Goal: Task Accomplishment & Management: Use online tool/utility

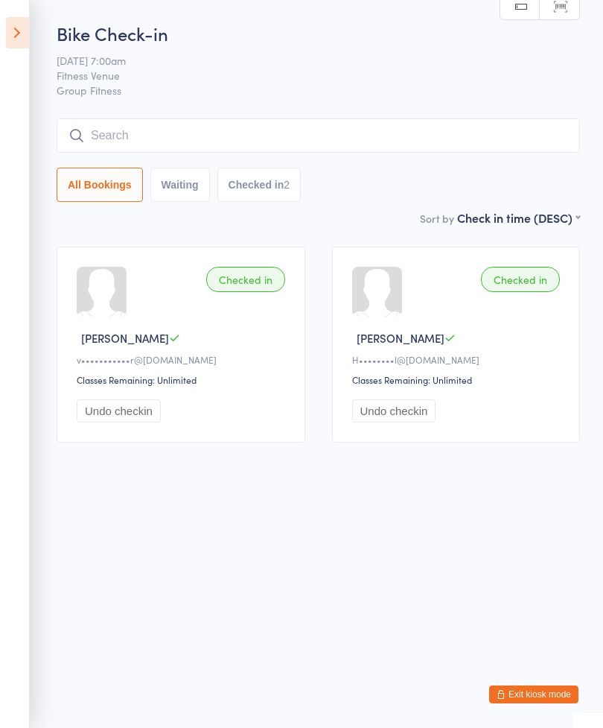
click at [217, 45] on h2 "Bike Check-in" at bounding box center [319, 33] width 524 height 25
click at [242, 25] on h2 "Bike Check-in" at bounding box center [319, 33] width 524 height 25
click at [200, 33] on h2 "Bike Check-in" at bounding box center [319, 33] width 524 height 25
click at [226, 40] on h2 "Bike Check-in" at bounding box center [319, 33] width 524 height 25
click at [15, 37] on icon at bounding box center [17, 32] width 23 height 31
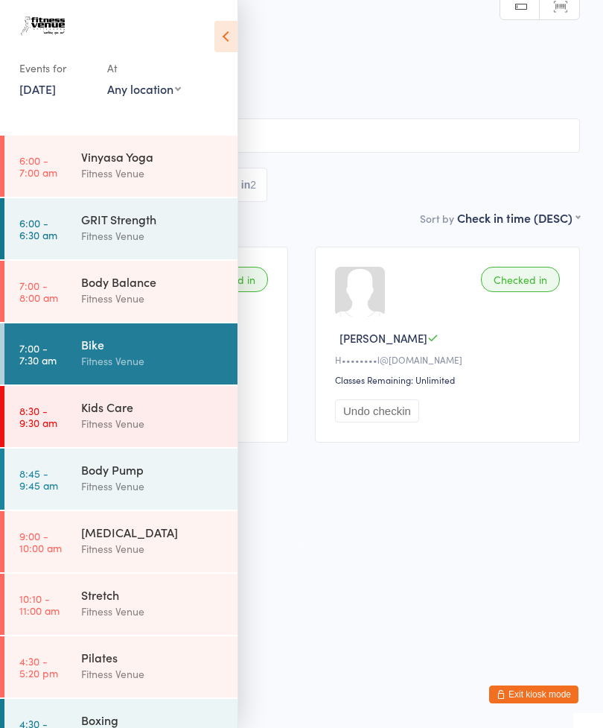
click at [137, 473] on div "Body Pump" at bounding box center [153, 469] width 144 height 16
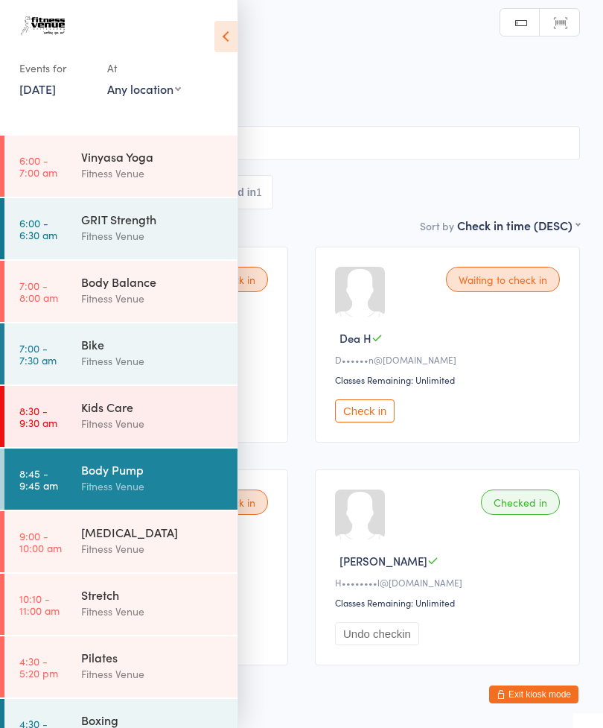
click at [226, 29] on icon at bounding box center [226, 36] width 23 height 31
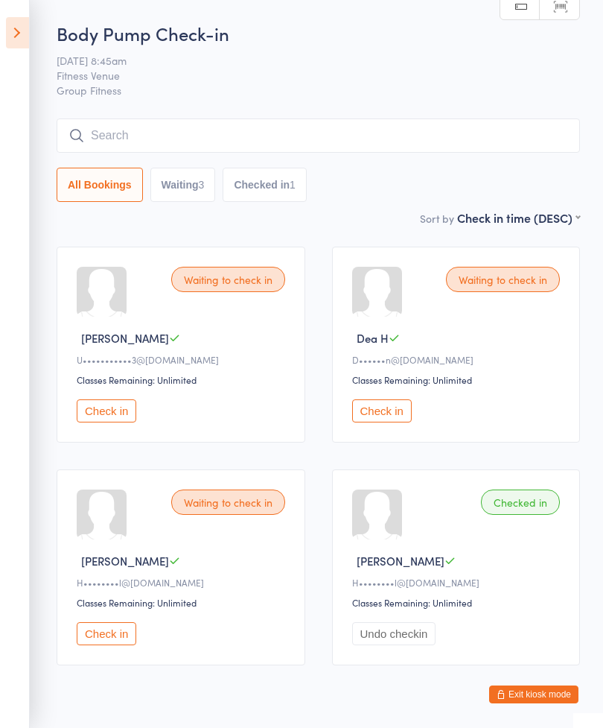
click at [108, 403] on div "Waiting to check in Karlee A U•••••••••••3@gmail.com Classes Remaining: Unlimit…" at bounding box center [181, 345] width 249 height 196
click at [373, 413] on button "Check in" at bounding box center [382, 410] width 60 height 23
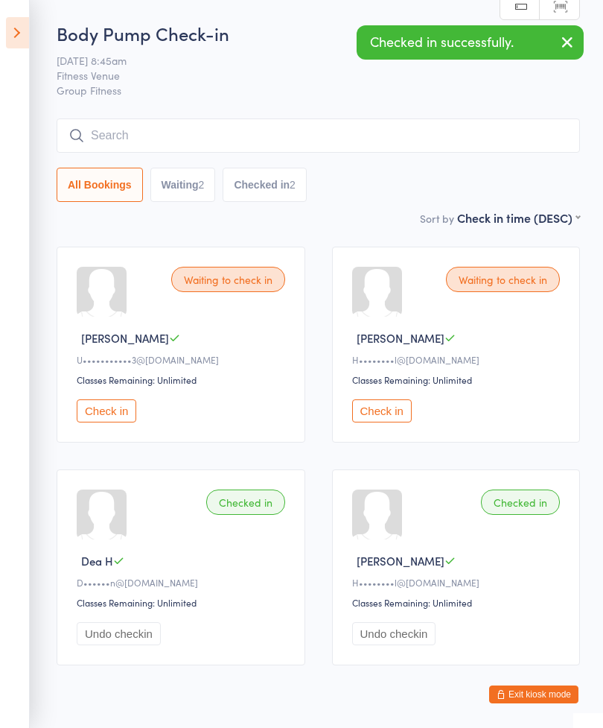
click at [380, 410] on button "Check in" at bounding box center [382, 410] width 60 height 23
click at [105, 407] on button "Check in" at bounding box center [107, 410] width 60 height 23
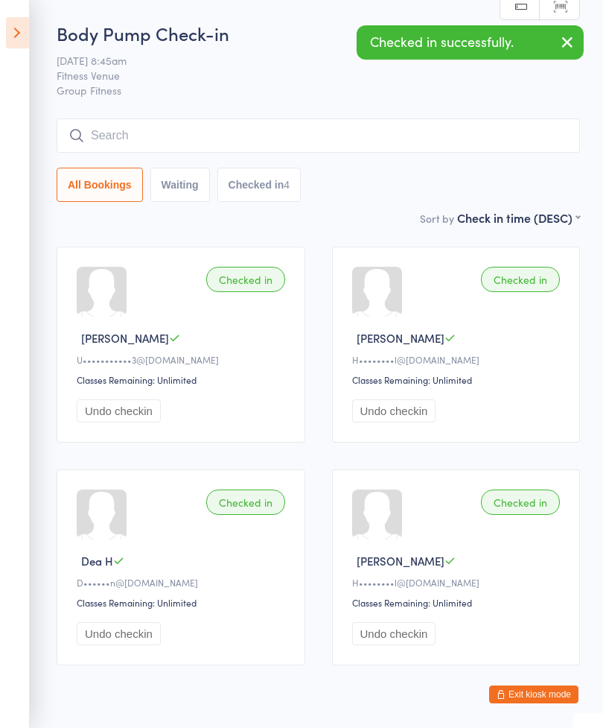
click at [305, 120] on input "search" at bounding box center [319, 135] width 524 height 34
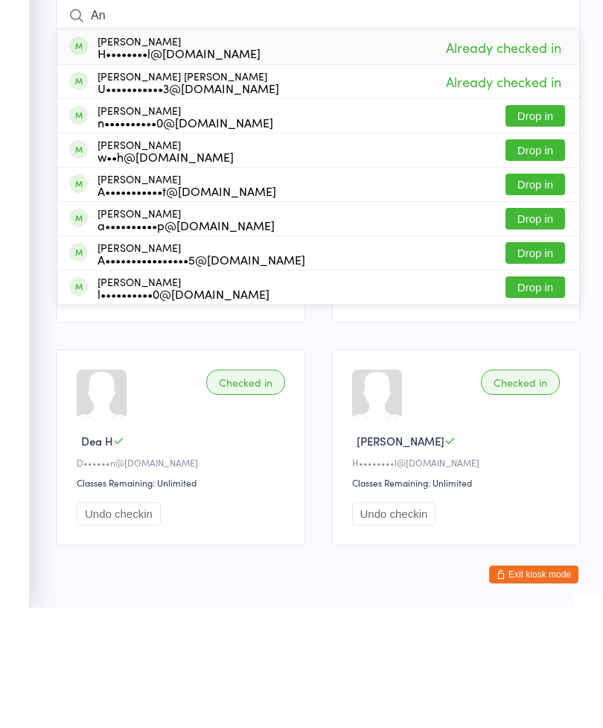
type input "A"
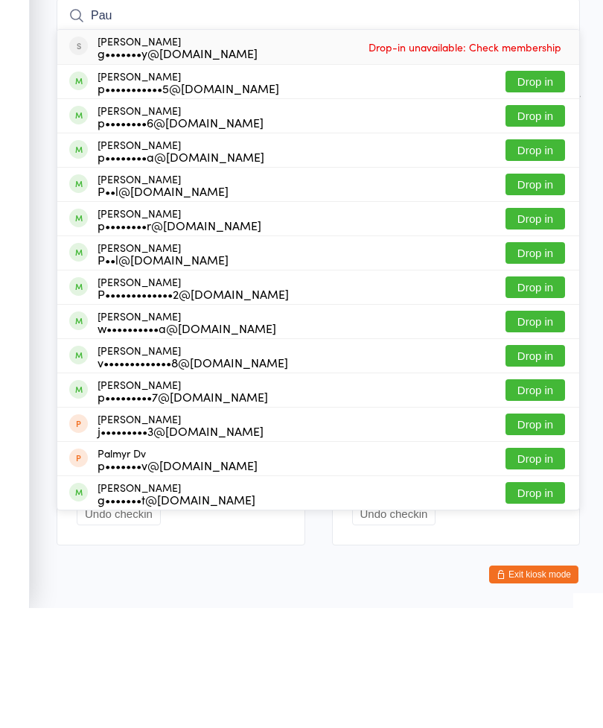
type input "Pau"
click at [545, 191] on button "Drop in" at bounding box center [536, 202] width 60 height 22
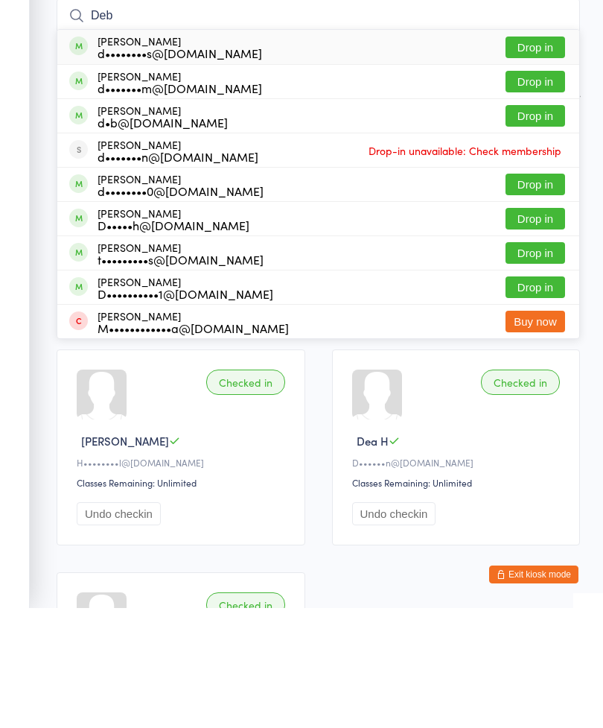
type input "Deb"
click at [539, 225] on button "Drop in" at bounding box center [536, 236] width 60 height 22
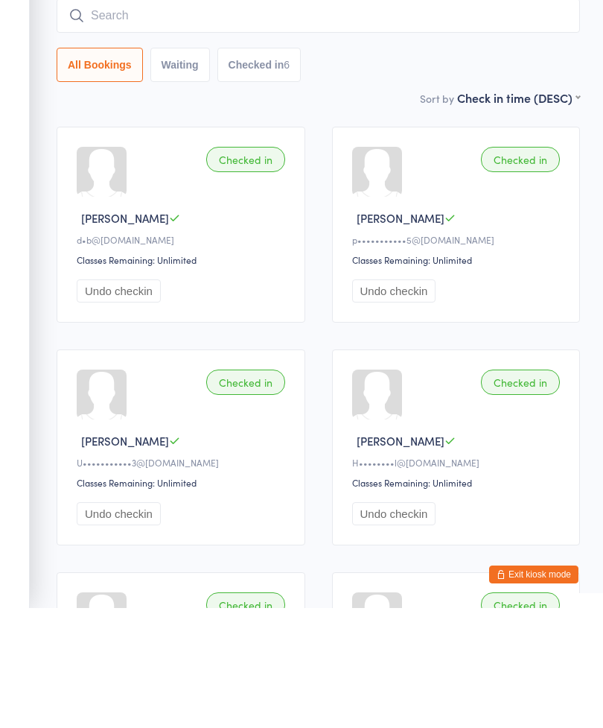
click at [266, 118] on input "search" at bounding box center [319, 135] width 524 height 34
click at [269, 118] on input "search" at bounding box center [319, 135] width 524 height 34
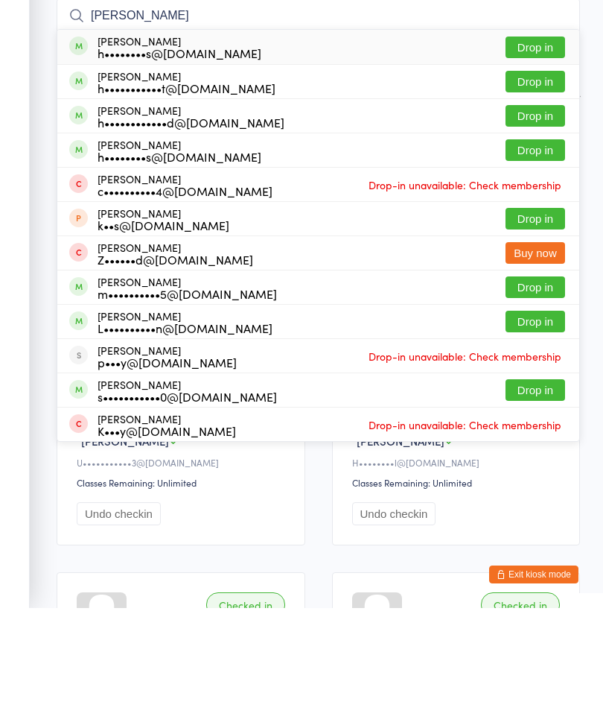
type input "Holly"
click at [543, 156] on button "Drop in" at bounding box center [536, 167] width 60 height 22
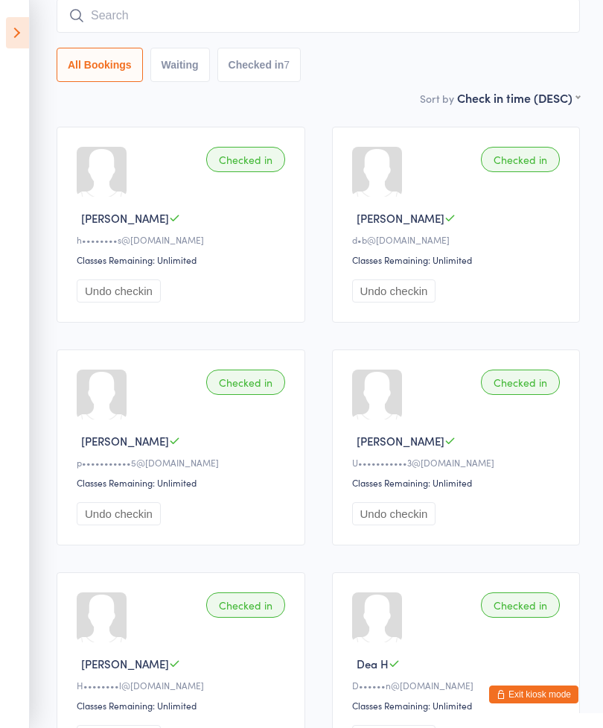
click at [395, 22] on input "search" at bounding box center [319, 16] width 524 height 34
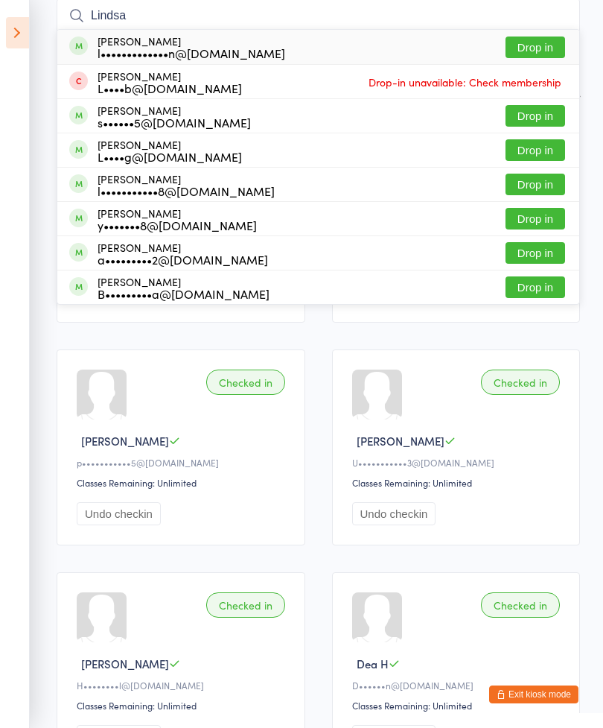
type input "Lindsa"
click at [531, 51] on button "Drop in" at bounding box center [536, 48] width 60 height 22
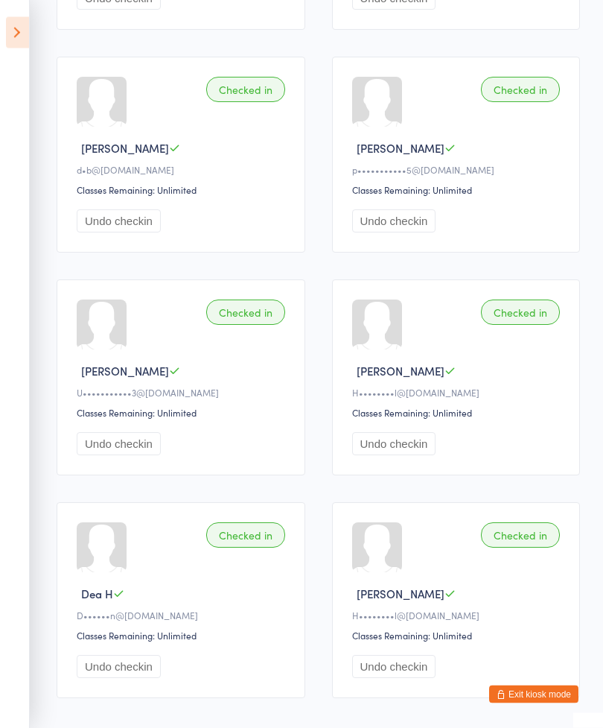
scroll to position [0, 0]
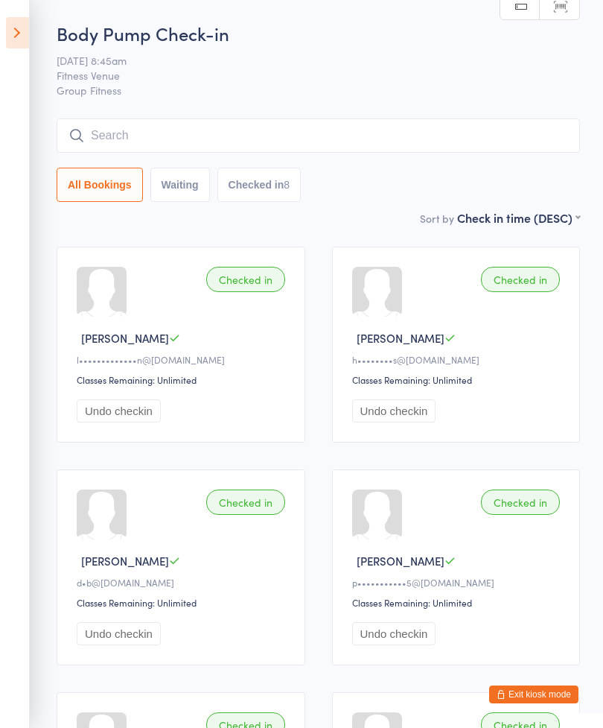
click at [397, 127] on input "search" at bounding box center [319, 135] width 524 height 34
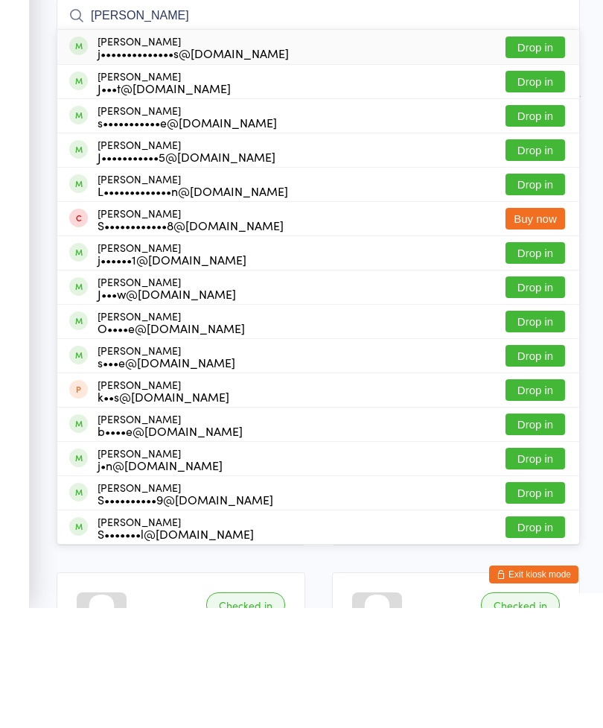
type input "Jane s"
click at [533, 225] on button "Drop in" at bounding box center [536, 236] width 60 height 22
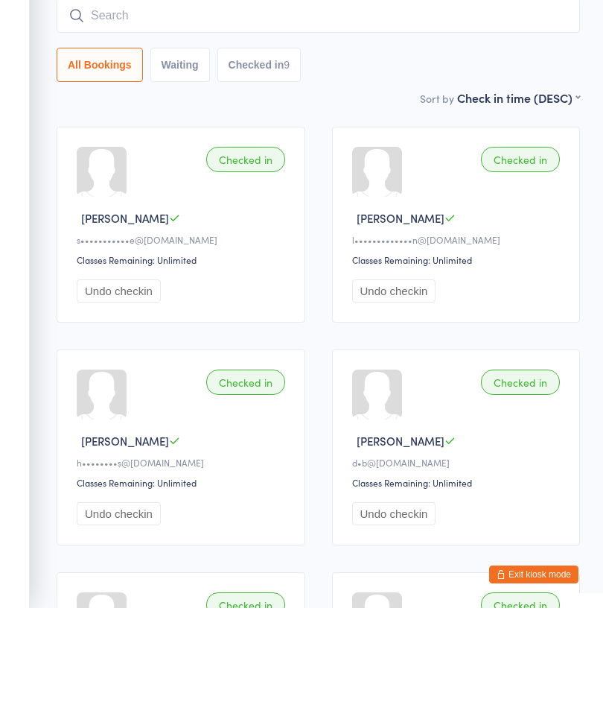
type input "O"
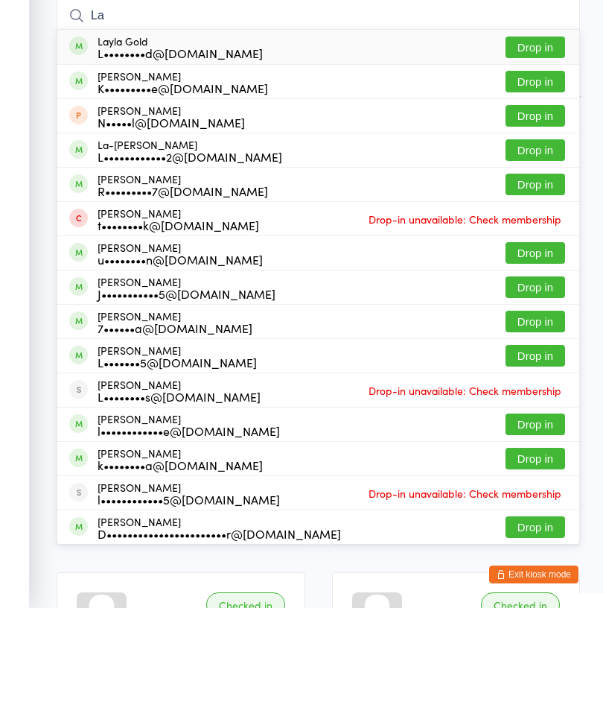
type input "La"
click at [540, 156] on button "Drop in" at bounding box center [536, 167] width 60 height 22
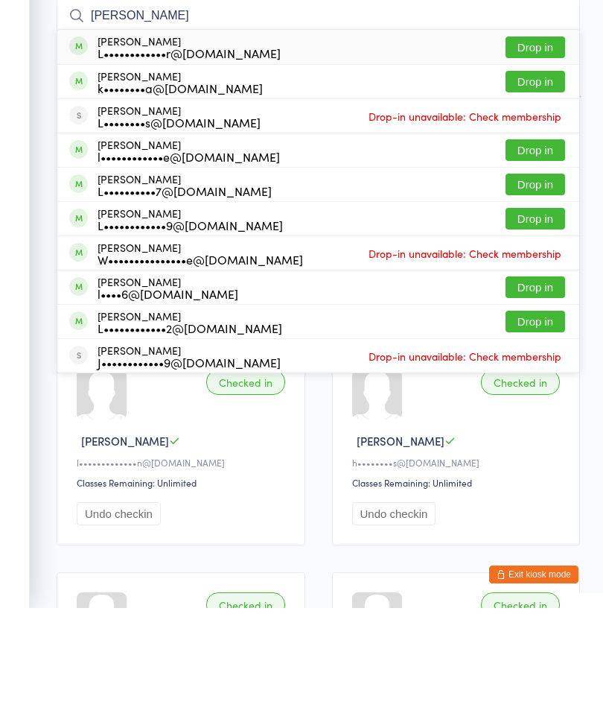
type input "Lauri"
click at [530, 156] on button "Drop in" at bounding box center [536, 167] width 60 height 22
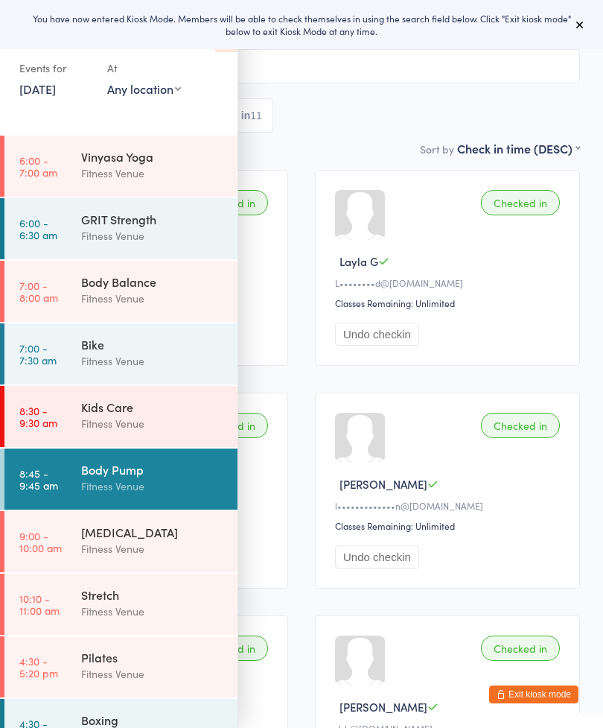
click at [161, 473] on div "Body Pump" at bounding box center [153, 469] width 144 height 16
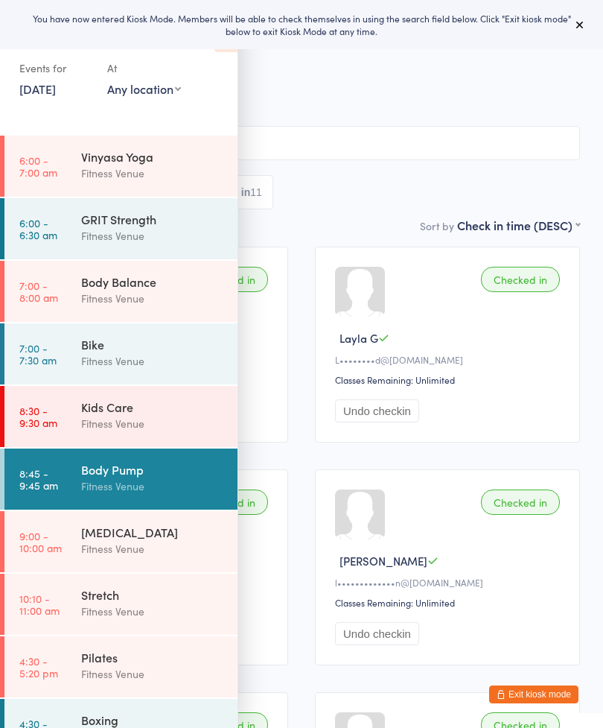
click at [323, 76] on span "14 Oct 8:45am" at bounding box center [290, 76] width 534 height 15
click at [396, 154] on input "search" at bounding box center [301, 143] width 557 height 34
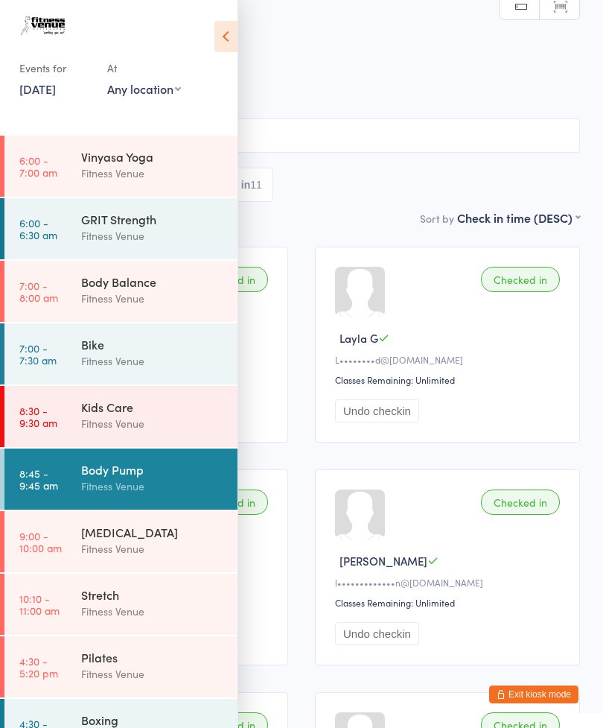
click at [235, 35] on icon at bounding box center [226, 36] width 23 height 31
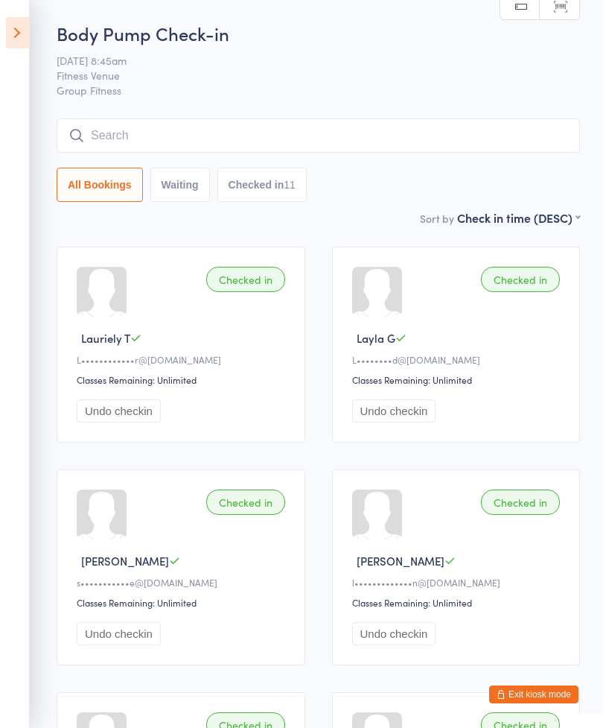
click at [276, 140] on input "search" at bounding box center [319, 135] width 524 height 34
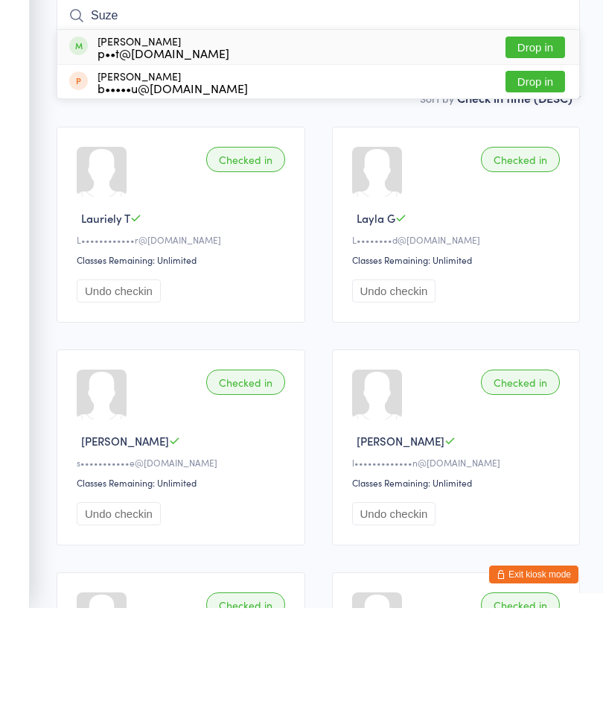
type input "Suze"
click at [536, 156] on button "Drop in" at bounding box center [536, 167] width 60 height 22
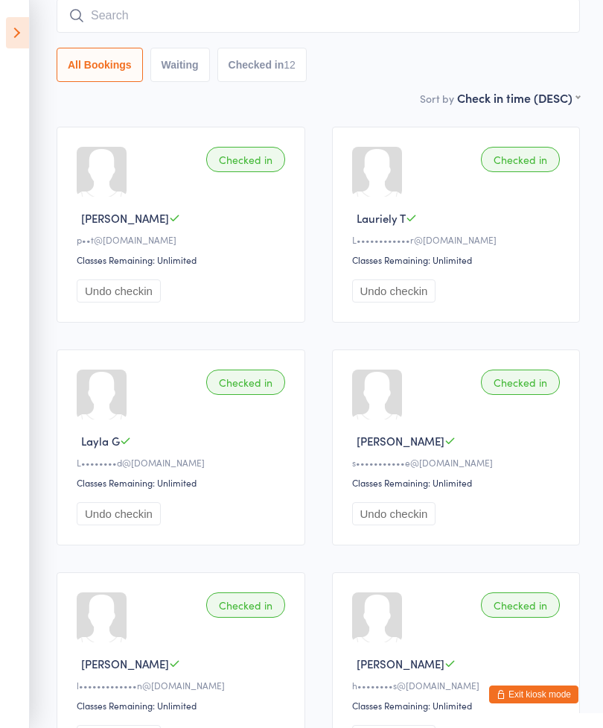
click at [235, 11] on input "search" at bounding box center [319, 16] width 524 height 34
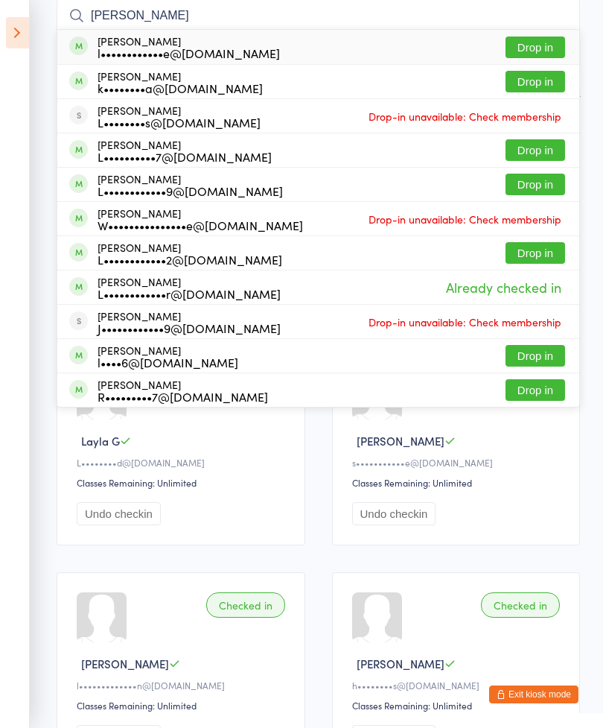
type input "Lauriely"
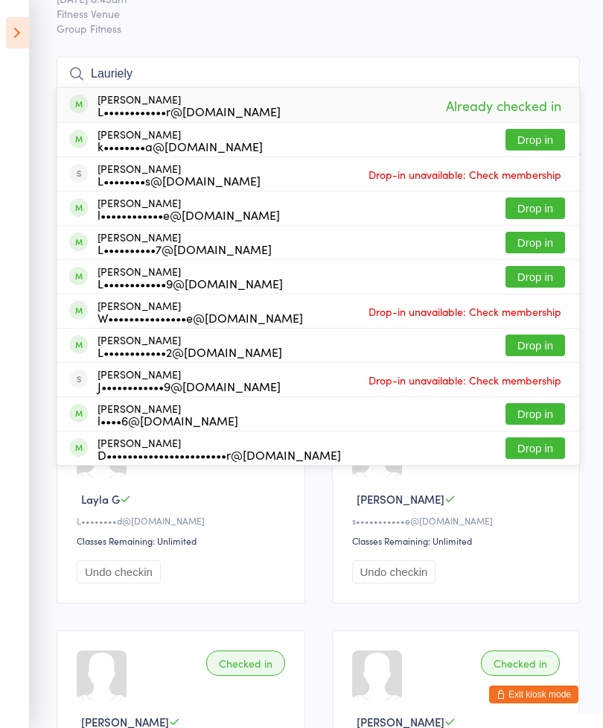
scroll to position [0, 0]
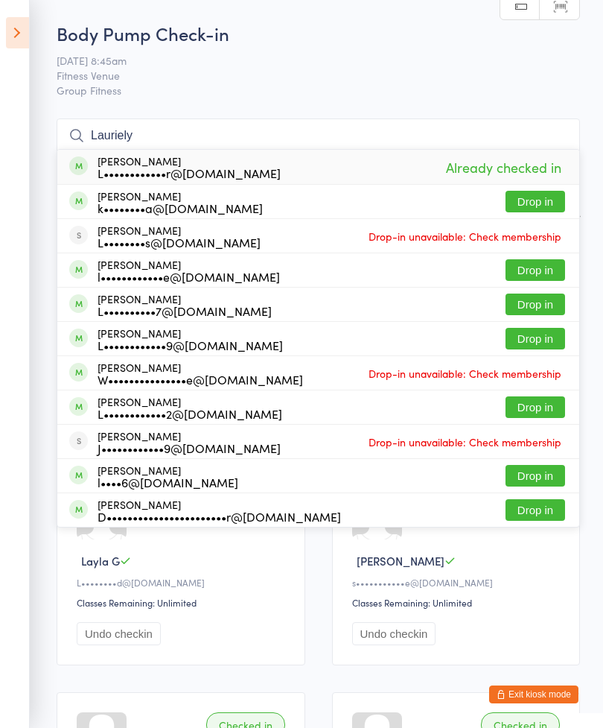
click at [478, 121] on input "Lauriely" at bounding box center [319, 135] width 524 height 34
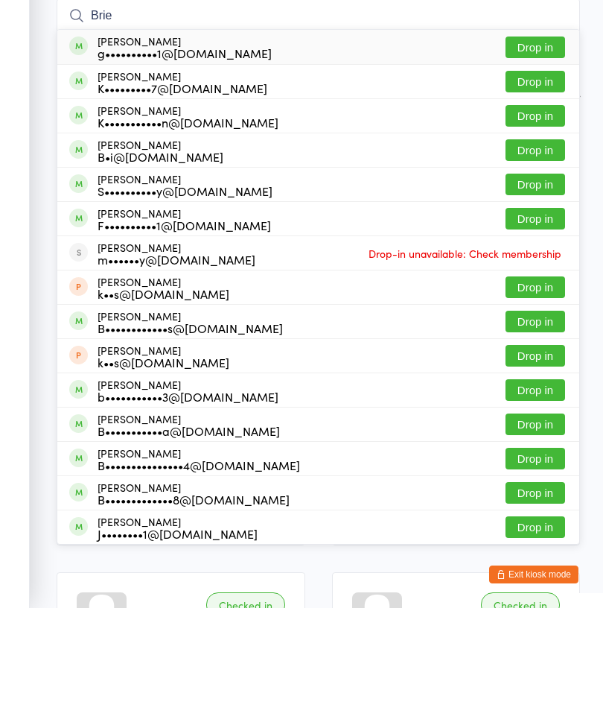
type input "Brie"
click at [527, 259] on button "Drop in" at bounding box center [536, 270] width 60 height 22
